Goal: Transaction & Acquisition: Purchase product/service

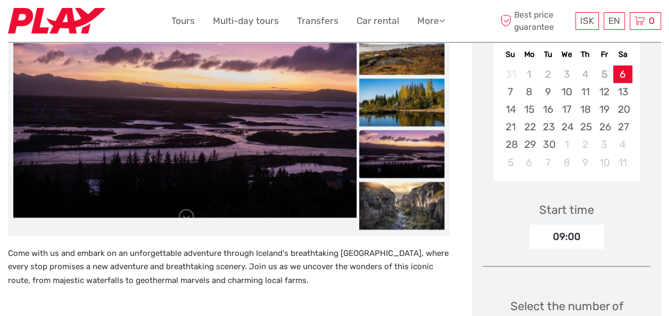
scroll to position [213, 0]
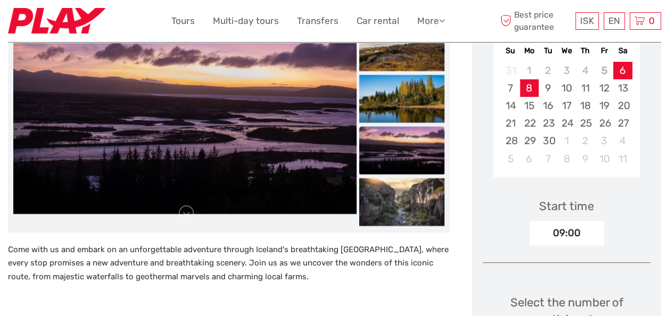
click at [535, 86] on div "8" at bounding box center [529, 88] width 19 height 18
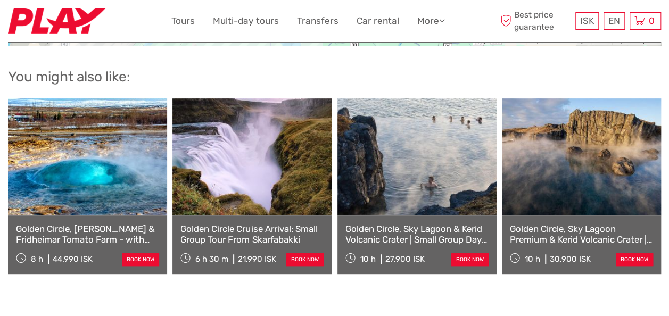
scroll to position [2182, 0]
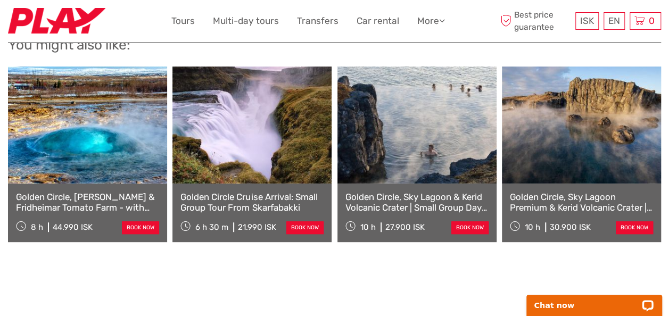
click at [581, 192] on link "Golden Circle, Sky Lagoon Premium & Kerid Volcanic Crater | Small Group Day Tour" at bounding box center [581, 203] width 143 height 22
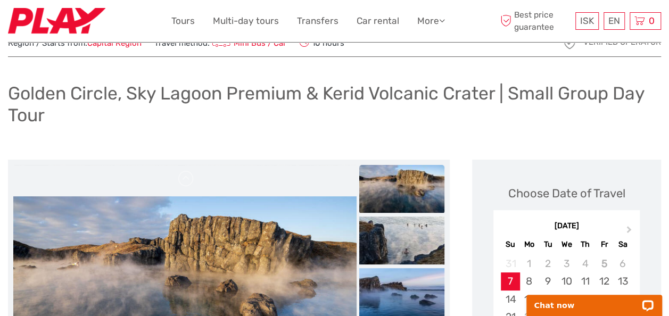
scroll to position [160, 0]
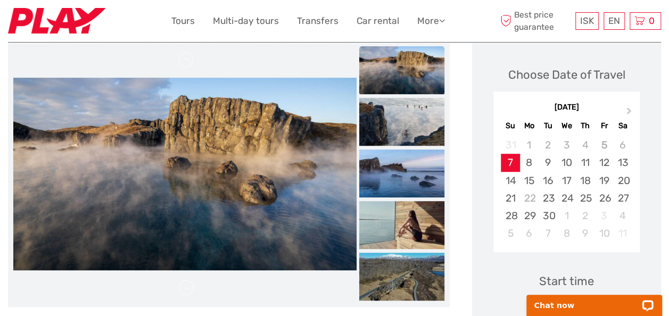
click at [405, 69] on img at bounding box center [401, 70] width 85 height 48
click at [407, 113] on img at bounding box center [401, 122] width 85 height 48
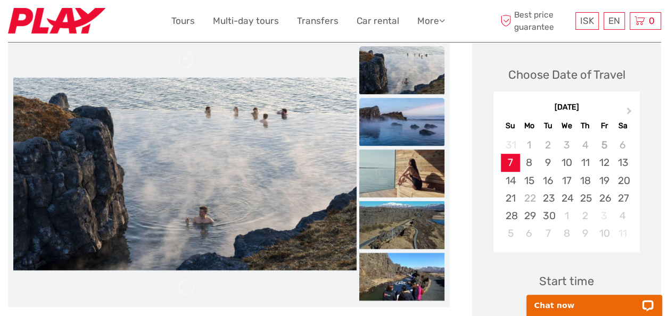
click at [407, 131] on img at bounding box center [401, 122] width 85 height 48
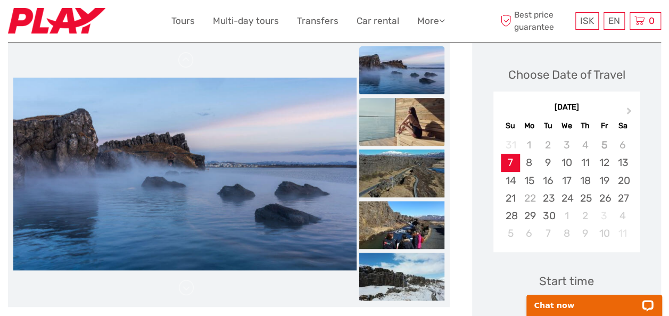
click at [415, 134] on img at bounding box center [401, 122] width 85 height 48
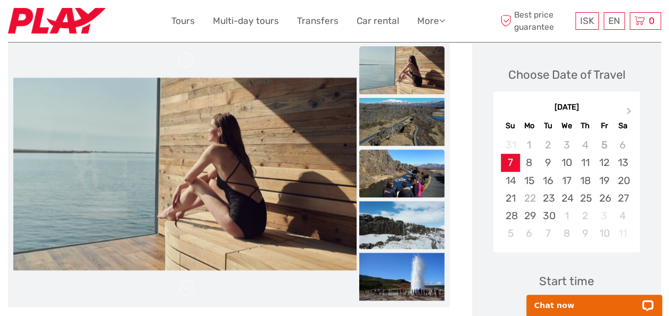
click at [409, 167] on img at bounding box center [401, 174] width 85 height 48
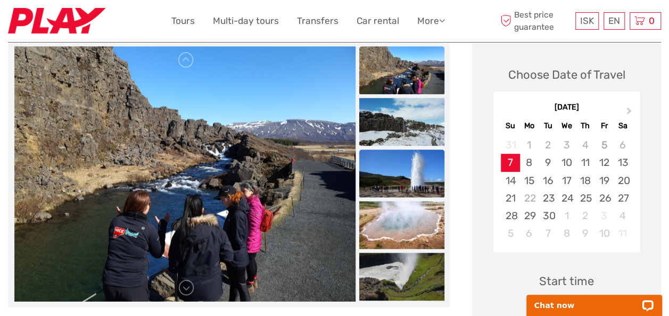
click at [405, 181] on img at bounding box center [401, 174] width 85 height 48
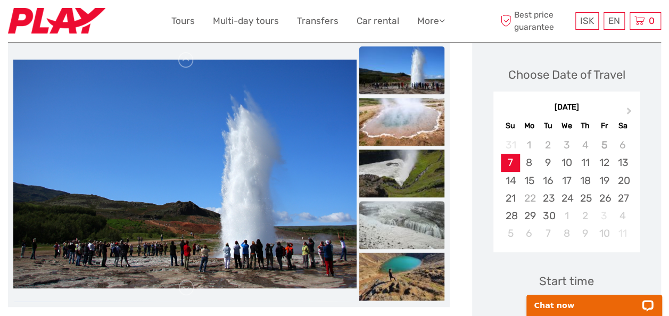
click at [406, 206] on img at bounding box center [401, 225] width 85 height 48
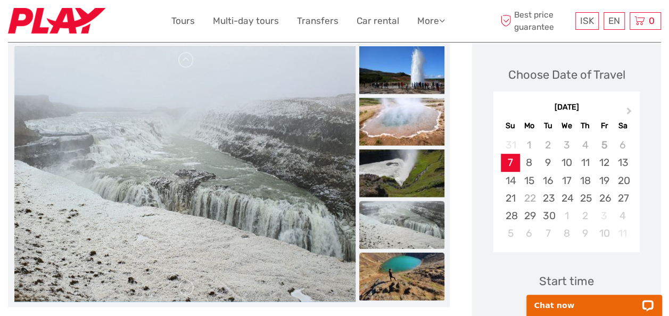
click at [402, 262] on img at bounding box center [401, 277] width 85 height 48
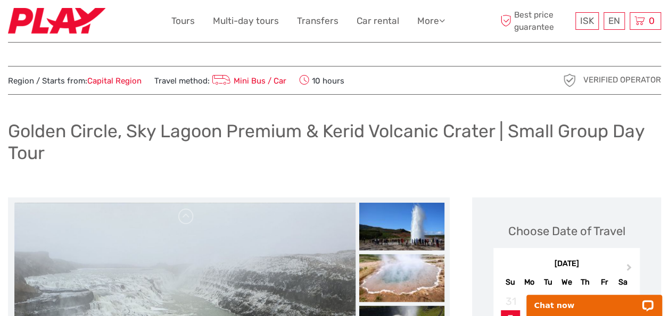
scroll to position [0, 0]
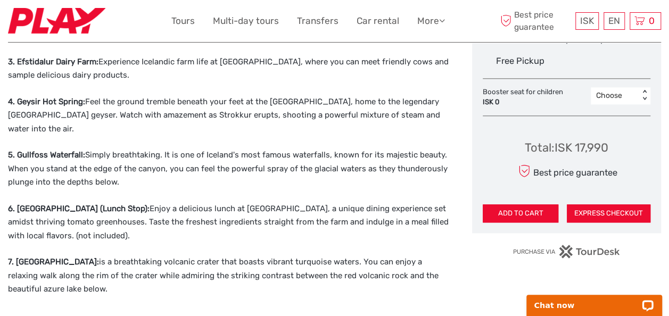
scroll to position [609, 0]
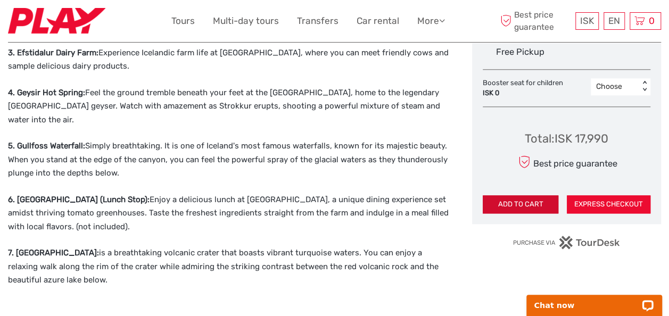
click at [515, 202] on button "ADD TO CART" at bounding box center [521, 204] width 76 height 18
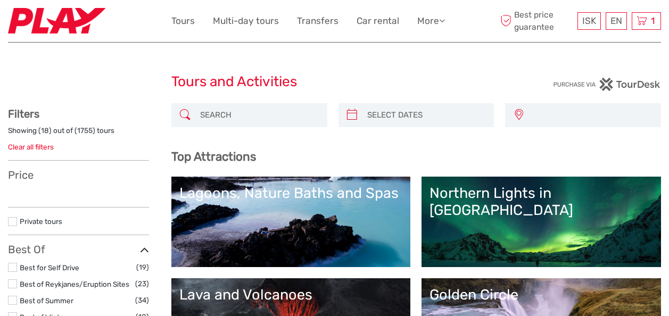
select select
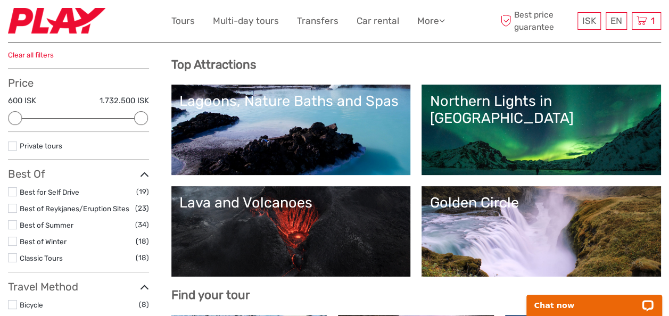
scroll to position [106, 0]
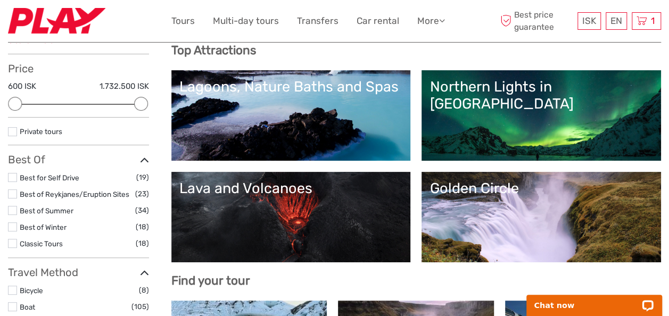
click at [403, 209] on link "Lava and Volcanoes" at bounding box center [291, 217] width 224 height 75
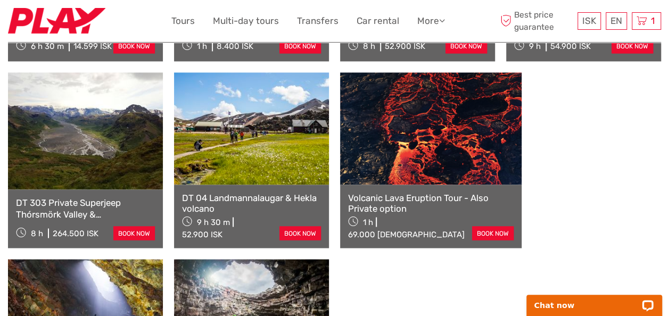
scroll to position [851, 0]
